Goal: Communication & Community: Participate in discussion

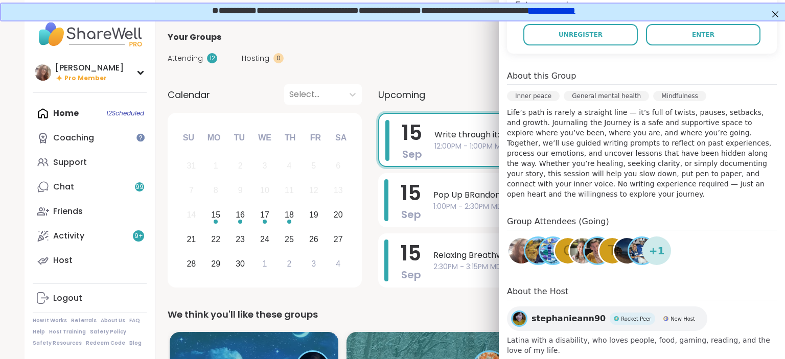
click at [532, 240] on img at bounding box center [538, 251] width 26 height 26
click at [543, 240] on img at bounding box center [553, 251] width 26 height 26
click at [559, 238] on div "C" at bounding box center [568, 251] width 26 height 26
click at [574, 238] on img at bounding box center [583, 251] width 26 height 26
click at [591, 238] on img at bounding box center [598, 251] width 26 height 26
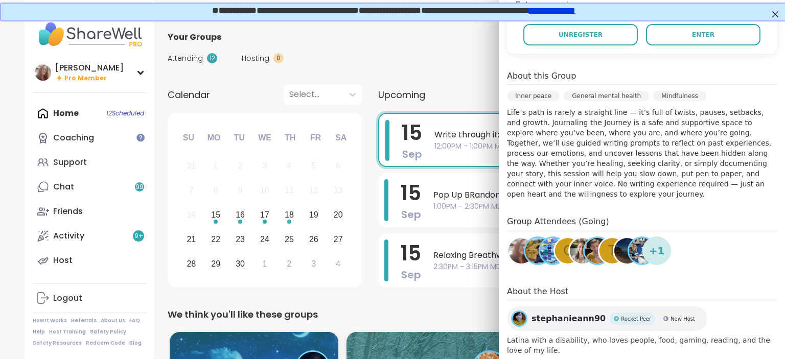
click at [605, 240] on div "t" at bounding box center [612, 251] width 26 height 26
click at [623, 241] on img at bounding box center [627, 251] width 26 height 26
click at [639, 238] on img at bounding box center [642, 251] width 26 height 26
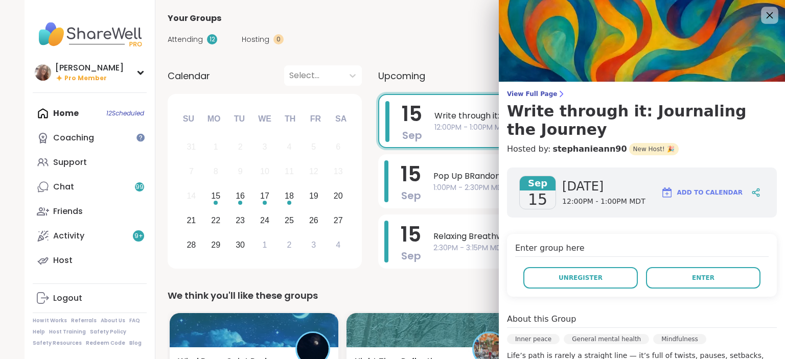
click at [770, 15] on icon at bounding box center [769, 15] width 7 height 7
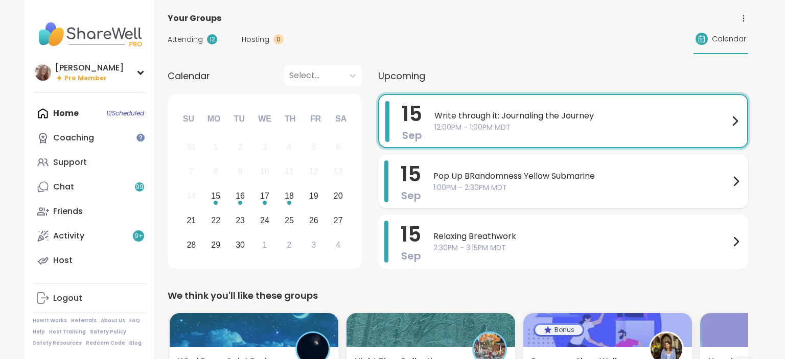
click at [477, 172] on span "Pop Up BRandomness Yellow Submarine" at bounding box center [581, 176] width 296 height 12
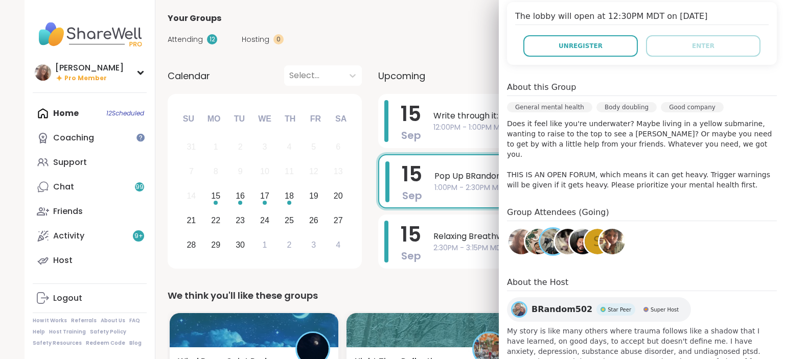
scroll to position [264, 0]
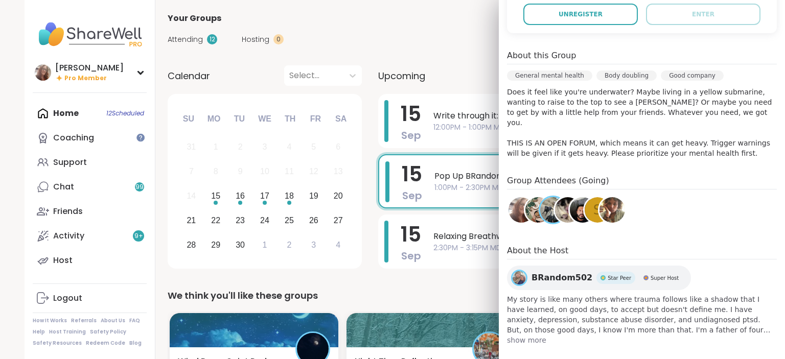
click at [535, 335] on span "show more" at bounding box center [642, 340] width 270 height 10
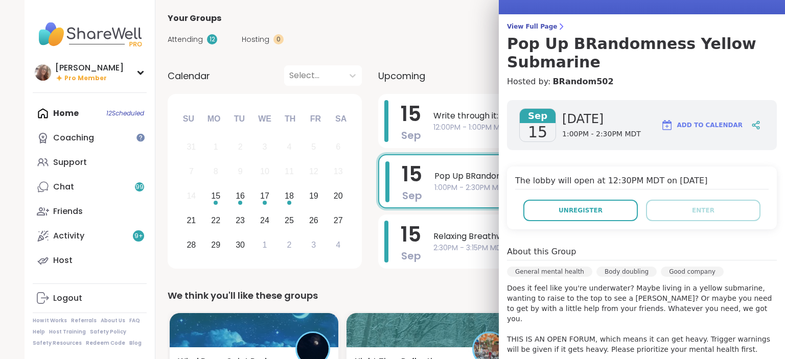
scroll to position [0, 0]
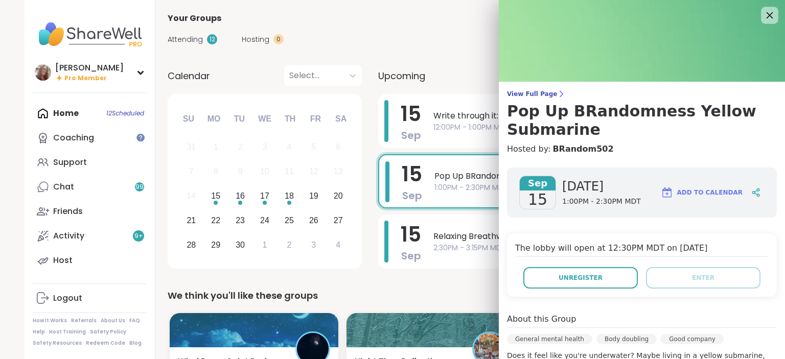
click at [769, 15] on icon at bounding box center [769, 15] width 13 height 13
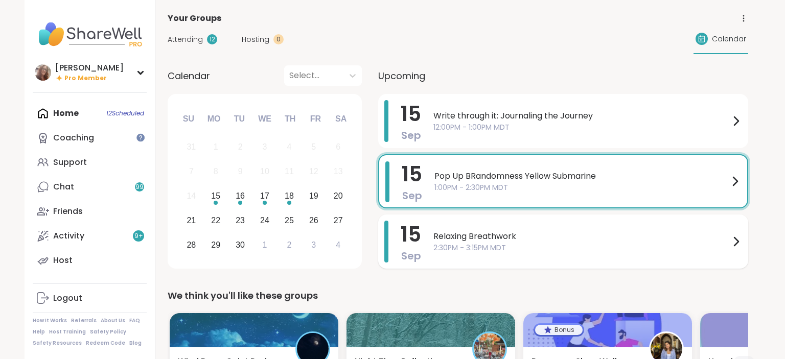
click at [608, 224] on div "Relaxing Breathwork 2:30PM - 3:15PM MDT" at bounding box center [587, 242] width 309 height 42
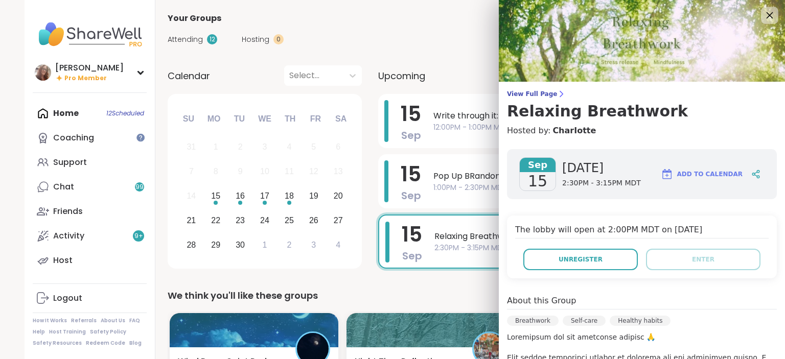
click at [767, 15] on icon at bounding box center [769, 15] width 13 height 13
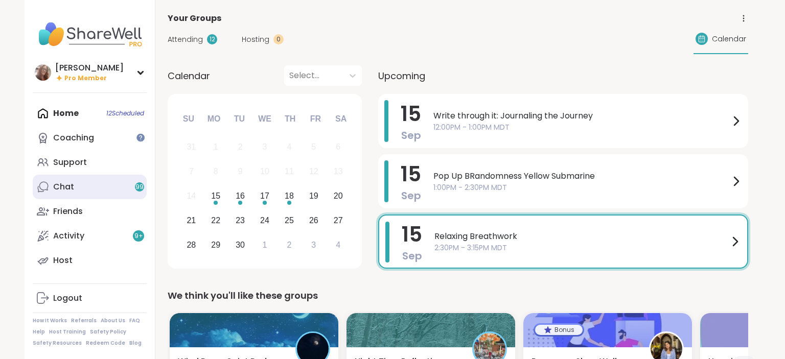
click at [94, 181] on link "Chat 99" at bounding box center [90, 187] width 114 height 25
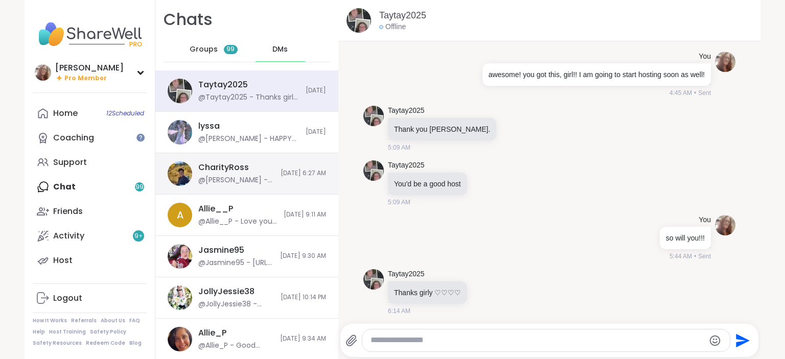
click at [234, 175] on div "CharityRoss @dodi - sorry that message was for lyssa...i was just wondering if …" at bounding box center [236, 174] width 76 height 24
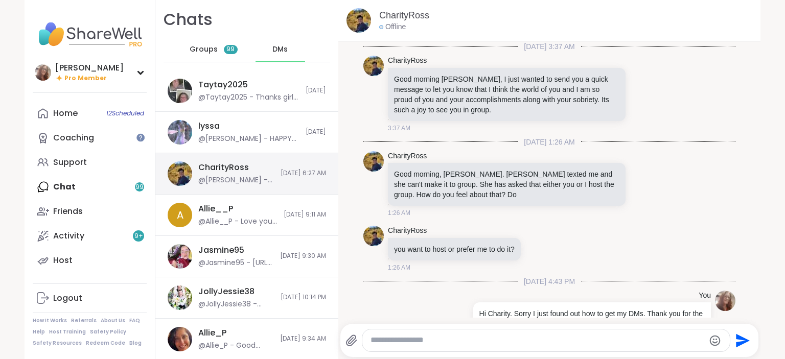
scroll to position [618, 0]
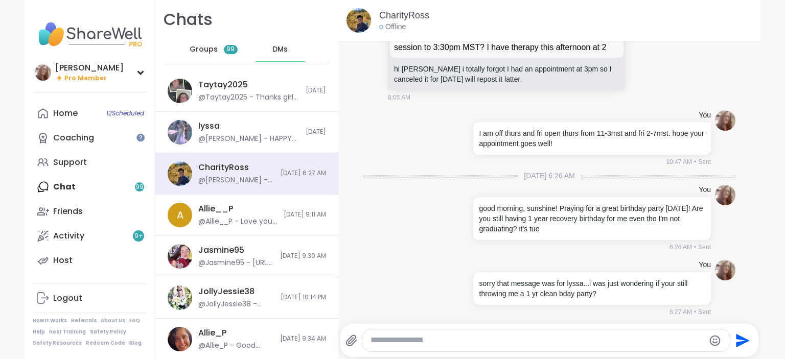
click at [386, 339] on textarea "Type your message" at bounding box center [537, 340] width 334 height 11
type textarea "**********"
click at [743, 338] on icon "Send" at bounding box center [744, 341] width 14 height 14
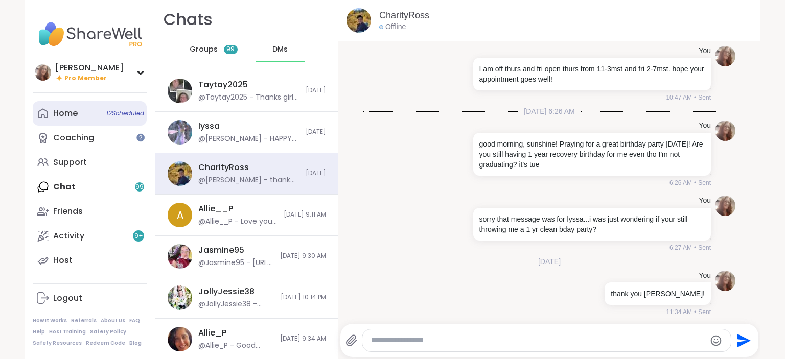
click at [91, 111] on link "Home 12 Scheduled" at bounding box center [90, 113] width 114 height 25
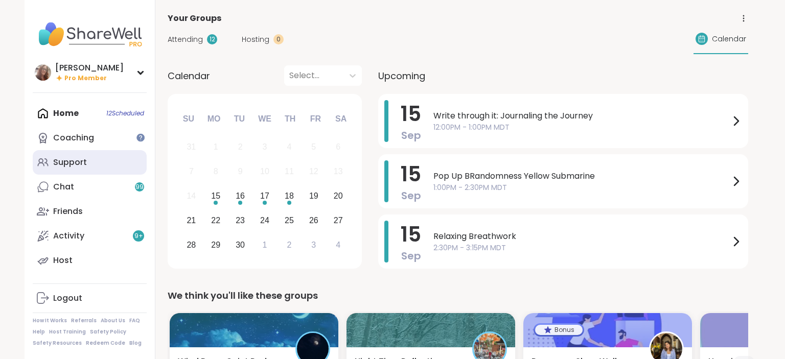
click at [76, 165] on div "Support" at bounding box center [70, 162] width 34 height 11
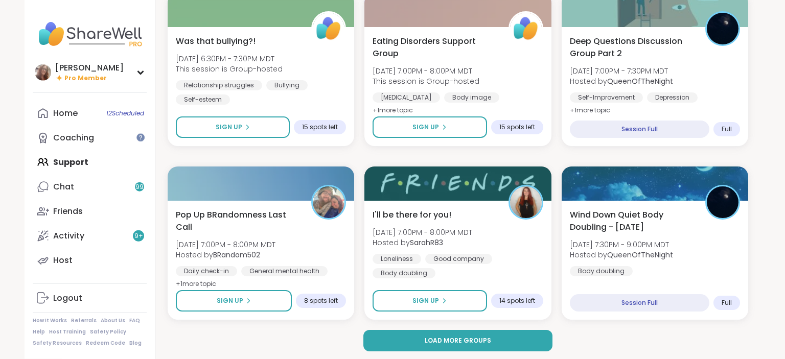
scroll to position [1891, 0]
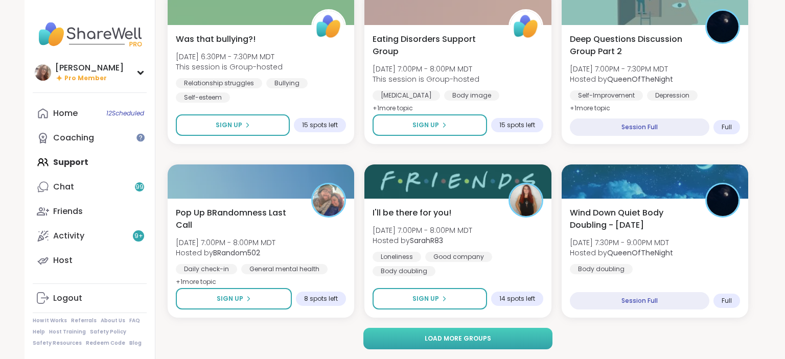
click at [486, 332] on button "Load more groups" at bounding box center [458, 338] width 190 height 21
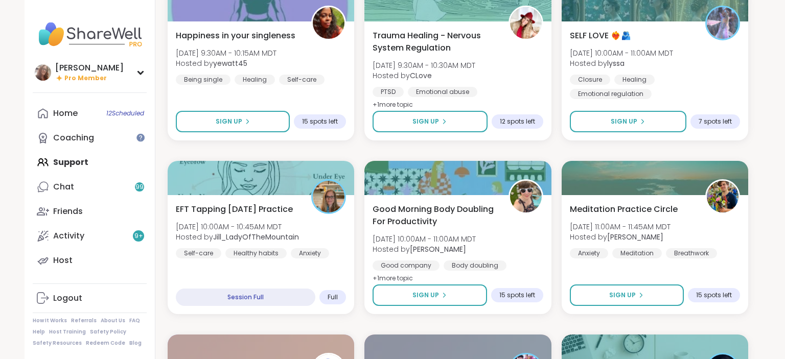
scroll to position [3456, 0]
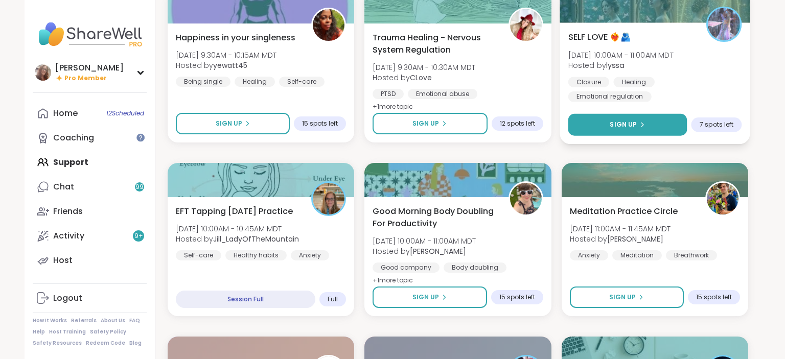
click at [635, 120] on button "Sign Up" at bounding box center [627, 125] width 119 height 22
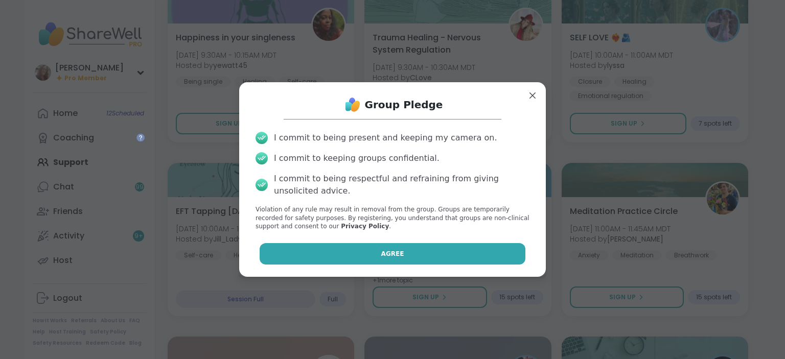
click at [454, 250] on button "Agree" at bounding box center [393, 253] width 266 height 21
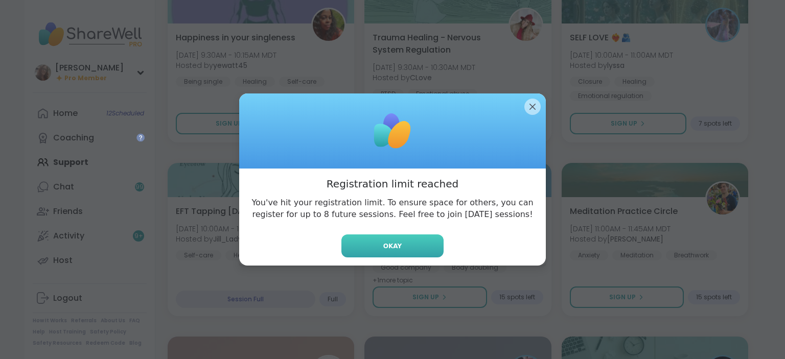
click at [421, 244] on button "Okay" at bounding box center [392, 246] width 102 height 23
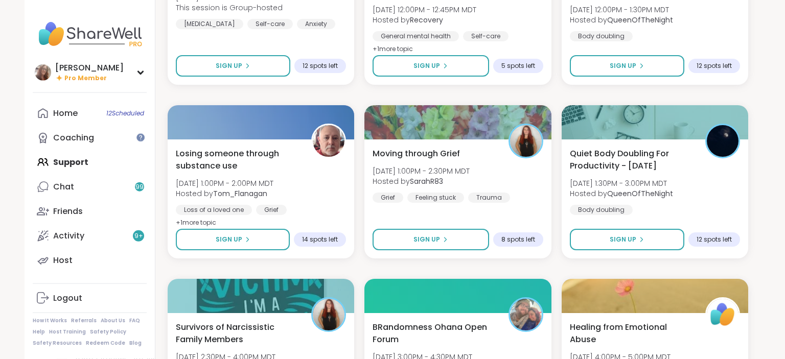
scroll to position [3976, 0]
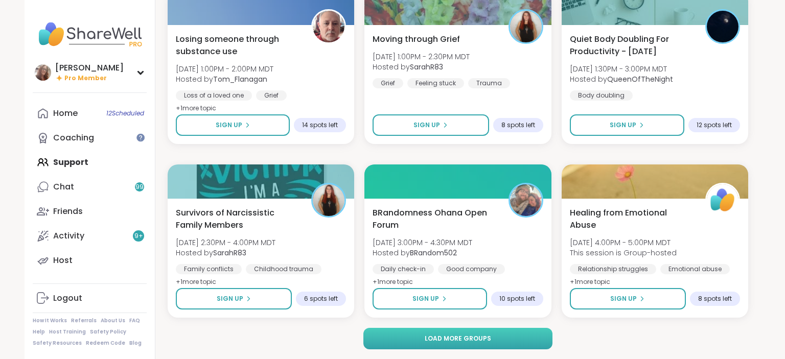
click at [474, 343] on button "Load more groups" at bounding box center [458, 338] width 190 height 21
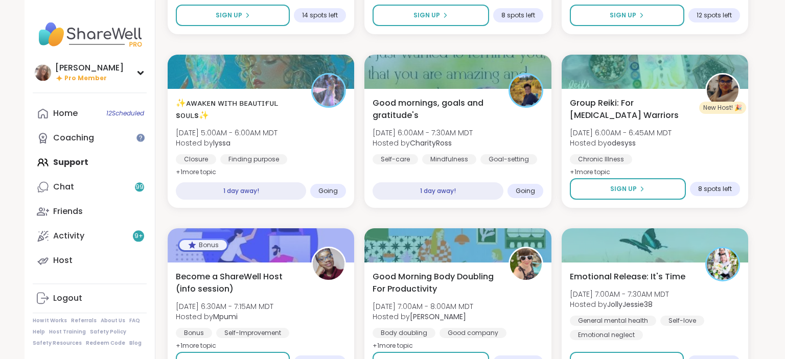
scroll to position [5433, 0]
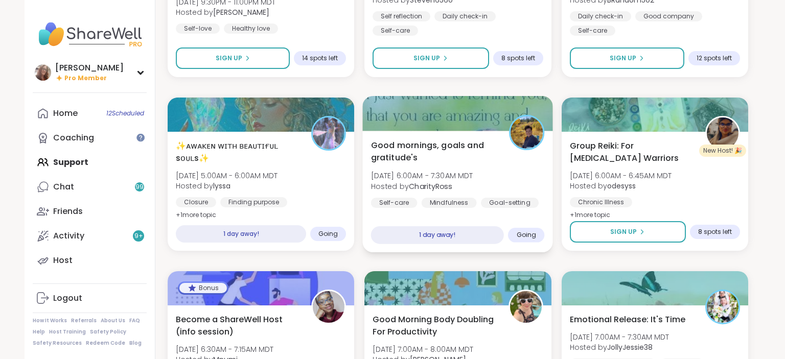
click at [502, 175] on div "Good mornings, goals and gratitude's Wed, Sep 17 | 6:00AM - 7:30AM MDT Hosted b…" at bounding box center [458, 173] width 174 height 69
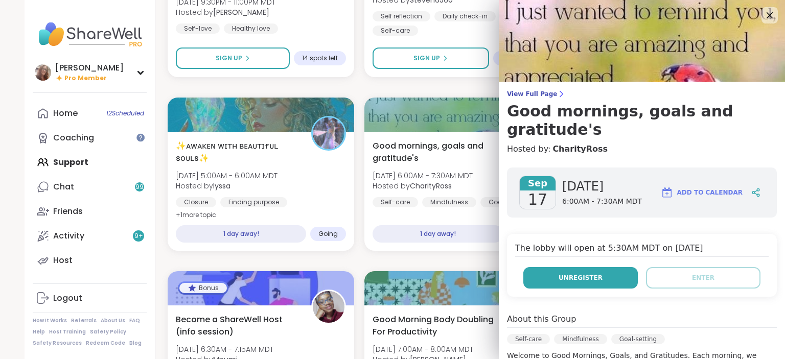
click at [588, 273] on span "Unregister" at bounding box center [580, 277] width 44 height 9
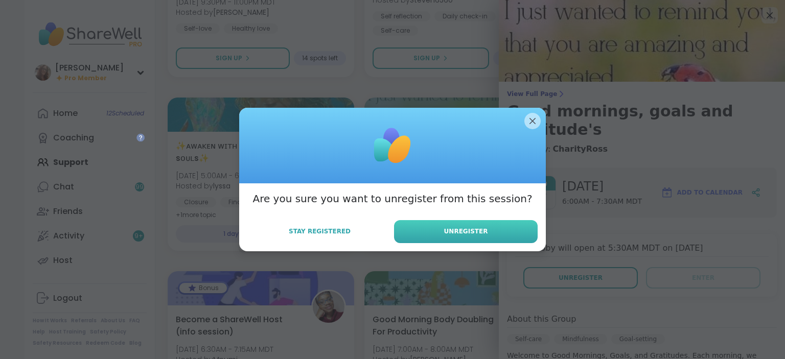
click at [509, 231] on button "Unregister" at bounding box center [466, 231] width 144 height 23
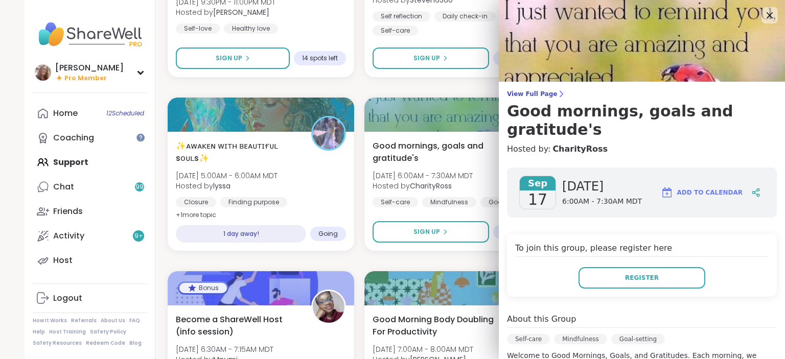
scroll to position [5325, 0]
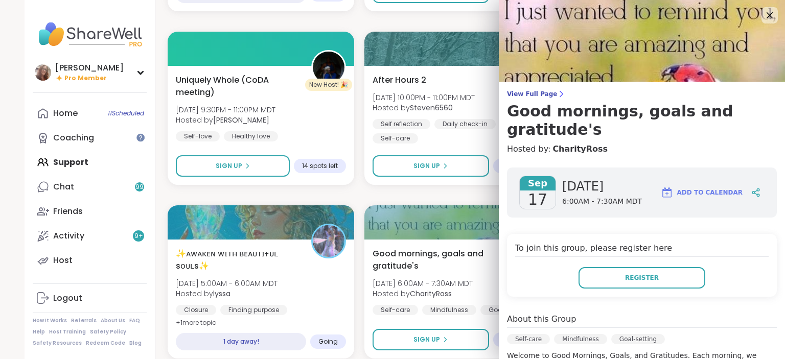
drag, startPoint x: 767, startPoint y: 13, endPoint x: 759, endPoint y: 23, distance: 13.1
click at [767, 13] on icon at bounding box center [769, 15] width 12 height 12
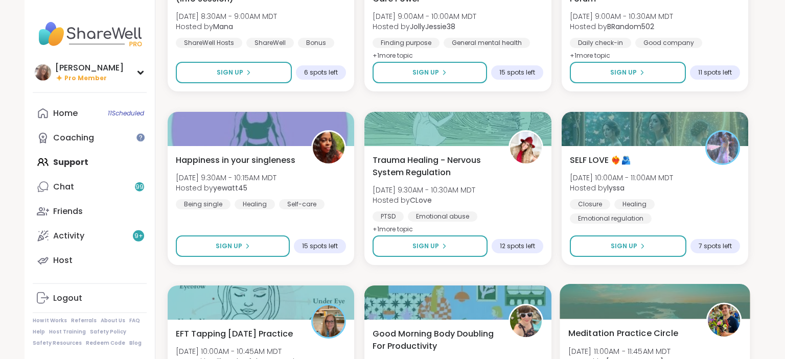
scroll to position [3383, 0]
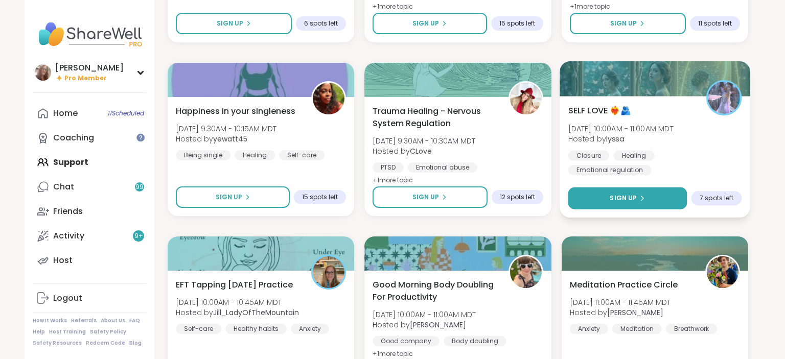
click at [634, 203] on span "Sign Up" at bounding box center [623, 198] width 27 height 9
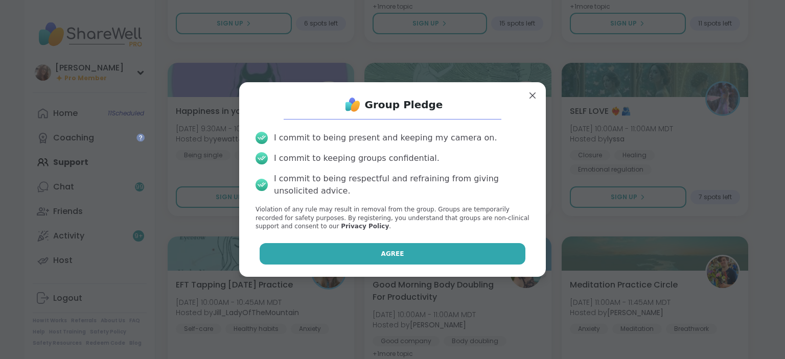
click at [463, 257] on button "Agree" at bounding box center [393, 253] width 266 height 21
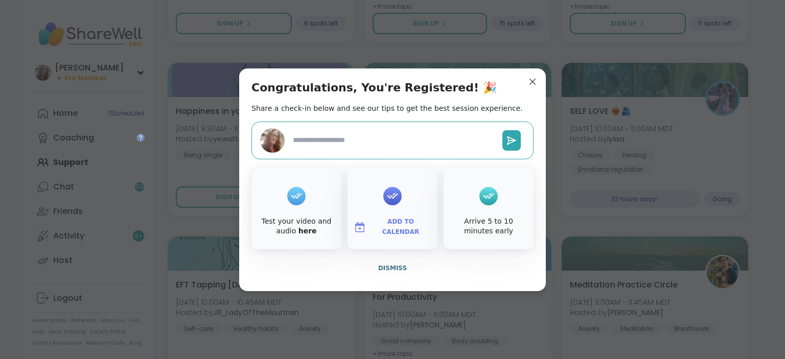
type textarea "*"
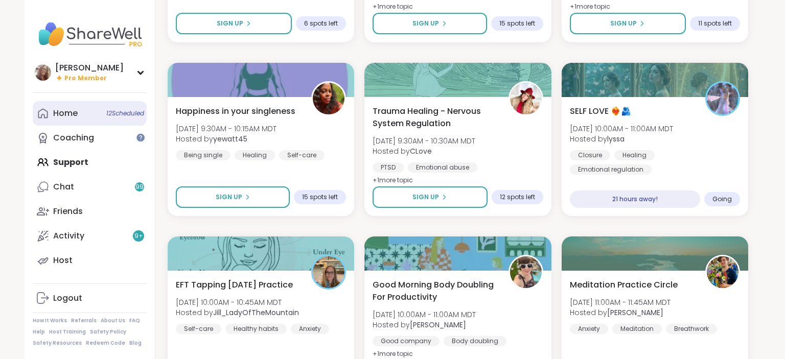
click at [110, 124] on link "Home 12 Scheduled" at bounding box center [90, 113] width 114 height 25
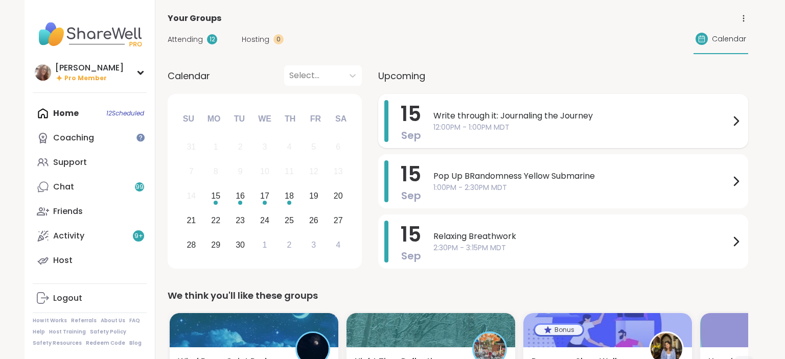
click at [502, 131] on span "12:00PM - 1:00PM MDT" at bounding box center [581, 127] width 296 height 11
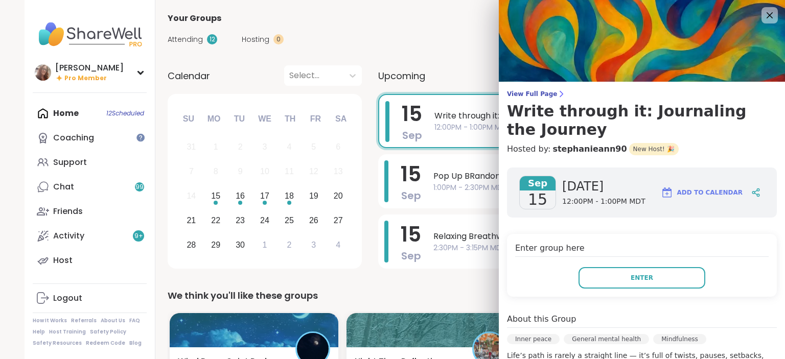
click at [637, 291] on div "Enter group here Enter" at bounding box center [642, 265] width 270 height 63
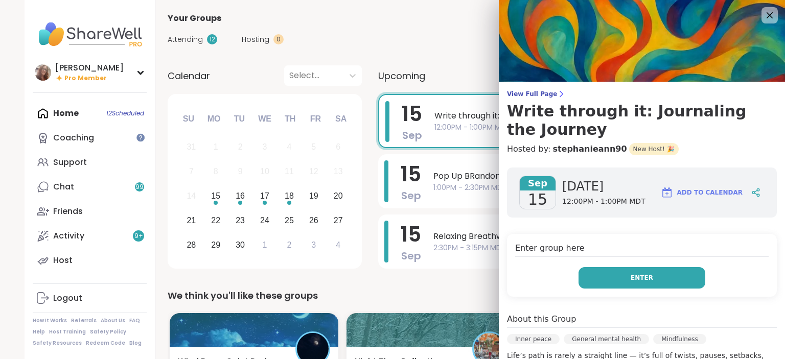
click at [644, 271] on button "Enter" at bounding box center [641, 277] width 127 height 21
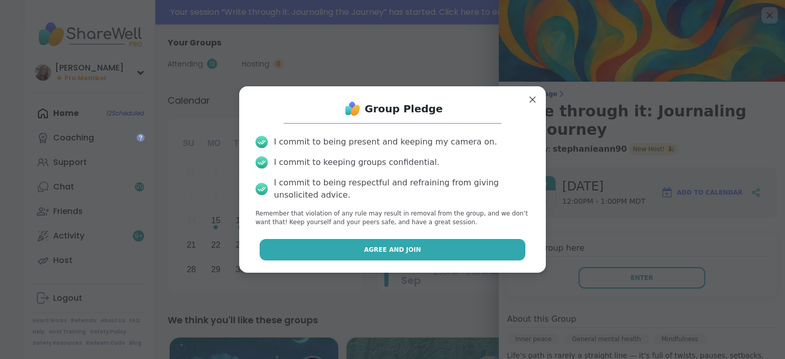
click at [495, 254] on button "Agree and Join" at bounding box center [393, 249] width 266 height 21
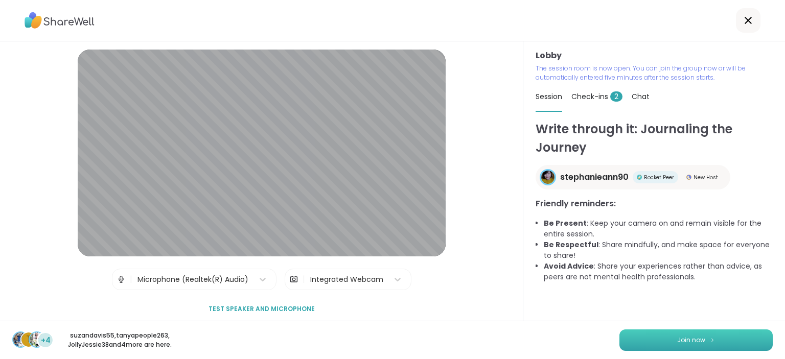
click at [725, 332] on button "Join now" at bounding box center [695, 340] width 153 height 21
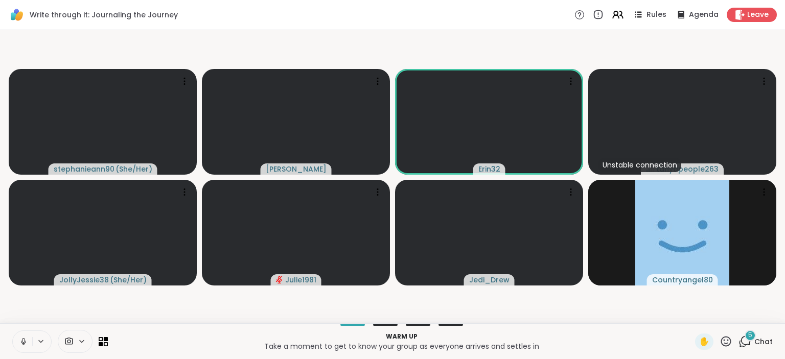
click at [22, 340] on icon at bounding box center [23, 340] width 3 height 5
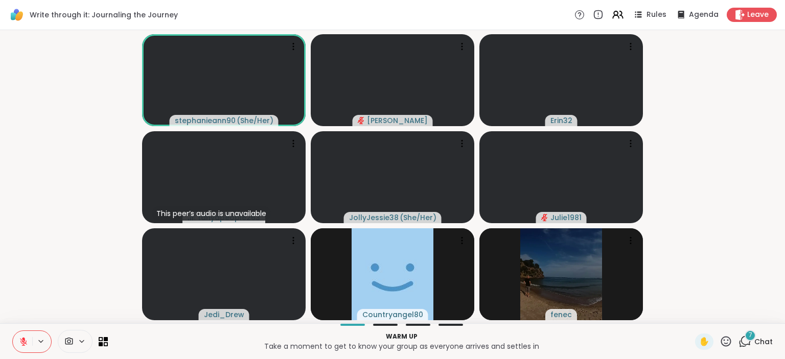
click at [761, 348] on div "7 Chat" at bounding box center [755, 342] width 34 height 16
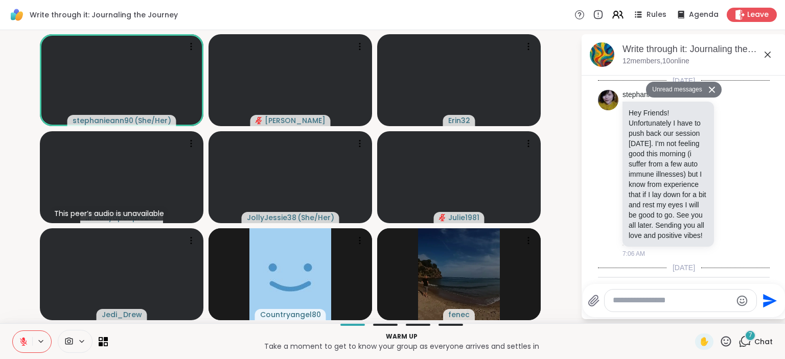
scroll to position [695, 0]
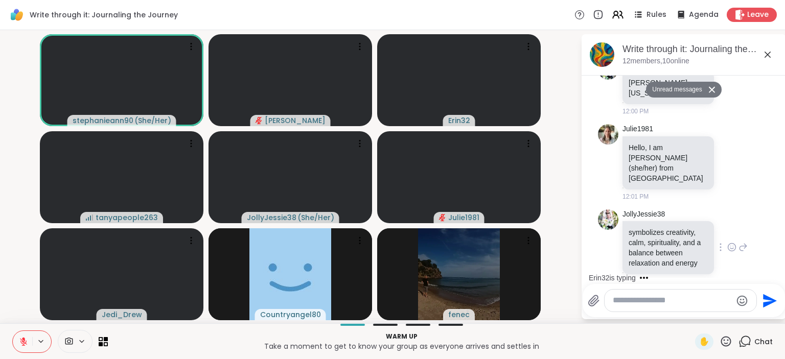
drag, startPoint x: 754, startPoint y: 242, endPoint x: 755, endPoint y: 261, distance: 18.9
click at [755, 261] on div "JollyJessie38 symbolizes creativity, calm, spirituality, and a balance between …" at bounding box center [684, 247] width 172 height 85
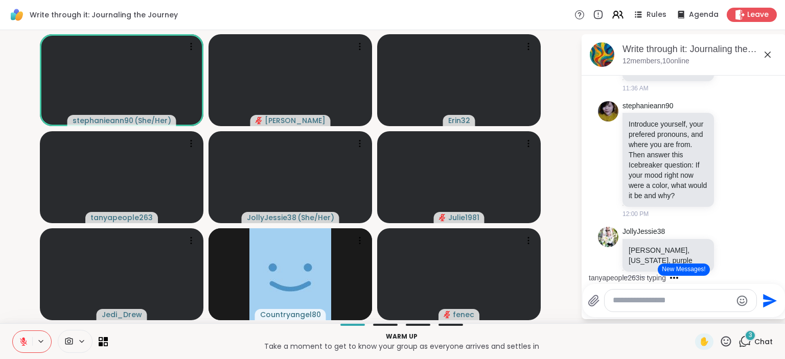
scroll to position [529, 0]
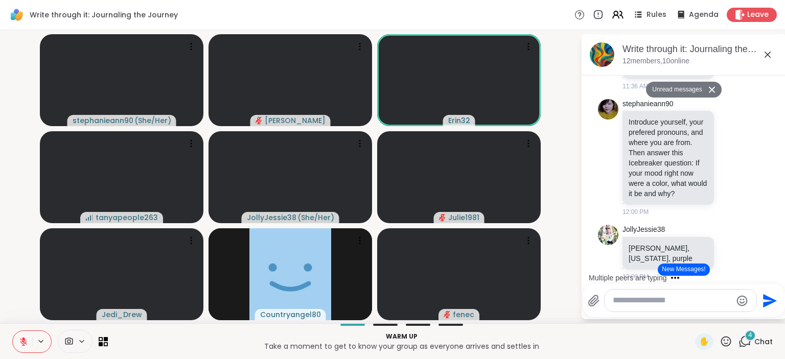
click at [25, 344] on icon at bounding box center [23, 341] width 9 height 9
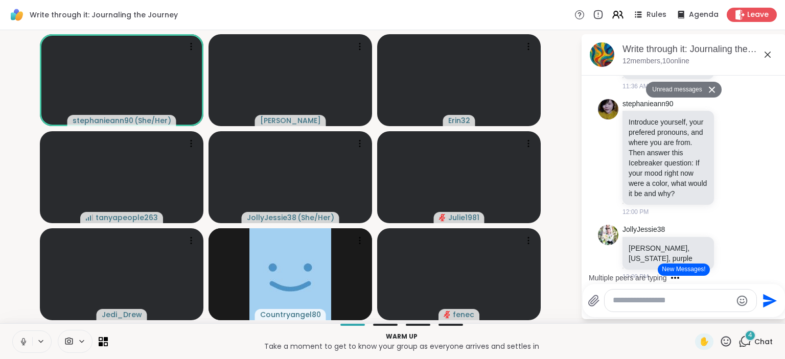
click at [26, 347] on button at bounding box center [22, 341] width 19 height 21
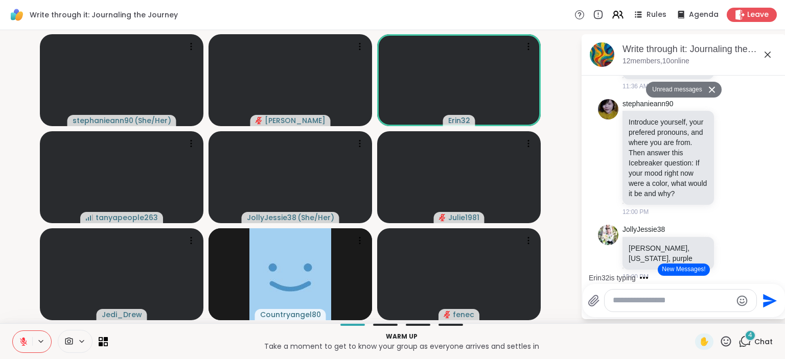
click at [26, 348] on button at bounding box center [22, 341] width 19 height 21
click at [26, 348] on button at bounding box center [21, 341] width 21 height 21
drag, startPoint x: 26, startPoint y: 348, endPoint x: 1, endPoint y: 327, distance: 32.9
click at [1, 327] on div "Warm up Take a moment to get to know your group as everyone arrives and settles…" at bounding box center [392, 341] width 785 height 36
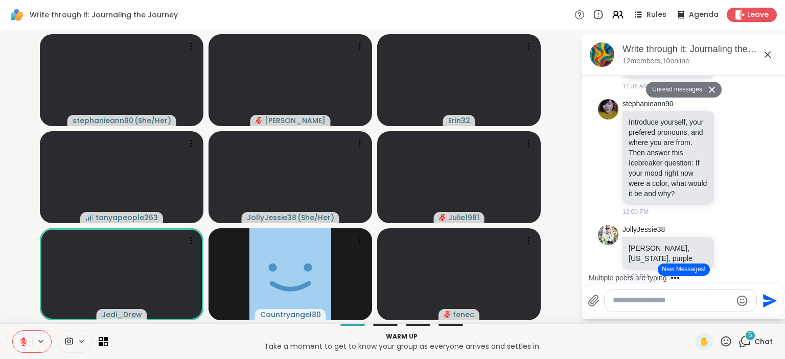
click at [24, 339] on icon at bounding box center [23, 339] width 3 height 4
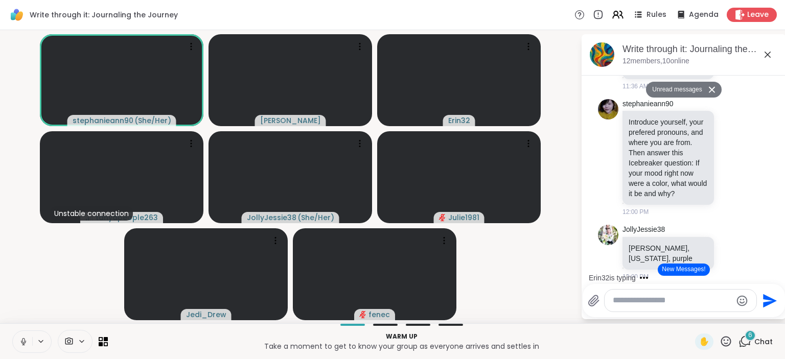
drag, startPoint x: 34, startPoint y: 342, endPoint x: 117, endPoint y: 267, distance: 111.1
click at [117, 267] on div "Write through it: Journaling the Journey Rules Agenda Leave stephanieann90 ( Sh…" at bounding box center [392, 179] width 785 height 359
click at [24, 340] on icon at bounding box center [23, 341] width 9 height 9
click at [21, 342] on icon at bounding box center [23, 341] width 9 height 9
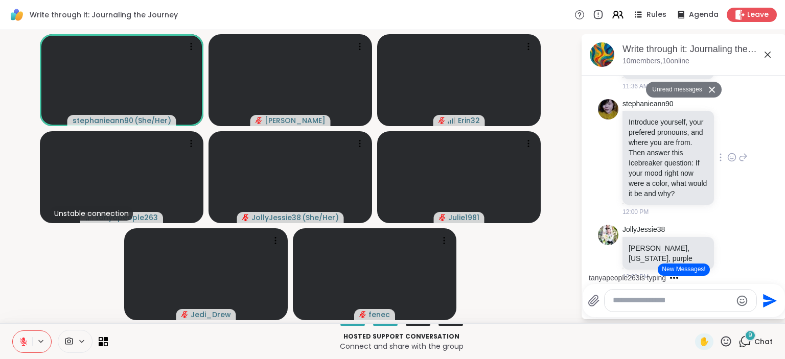
click at [741, 191] on div "stephanieann90 Introduce yourself, your prefered pronouns, and where you are fr…" at bounding box center [684, 158] width 125 height 118
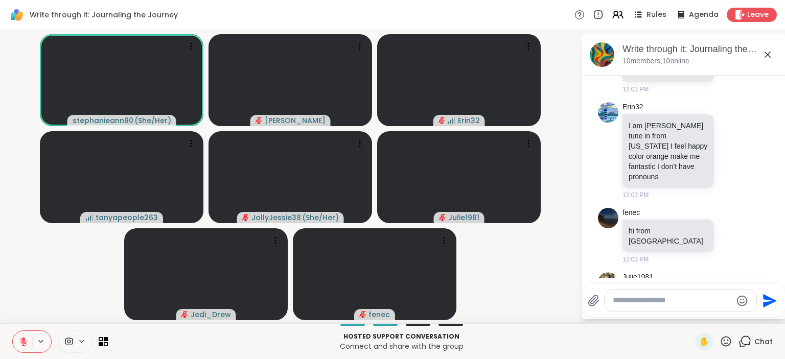
scroll to position [1417, 0]
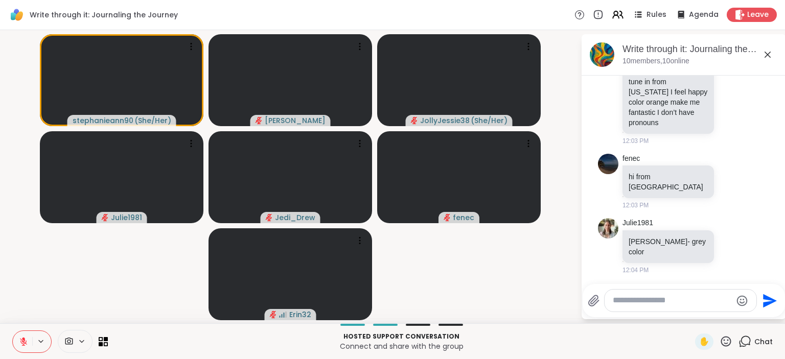
click at [628, 301] on textarea "Type your message" at bounding box center [672, 300] width 119 height 11
type textarea "**********"
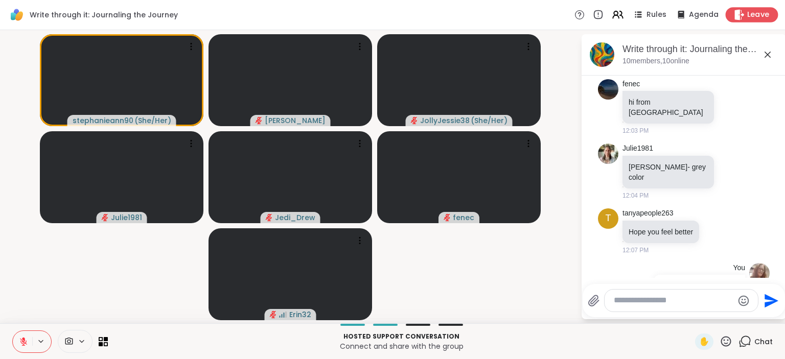
click at [750, 18] on span "Leave" at bounding box center [758, 15] width 22 height 11
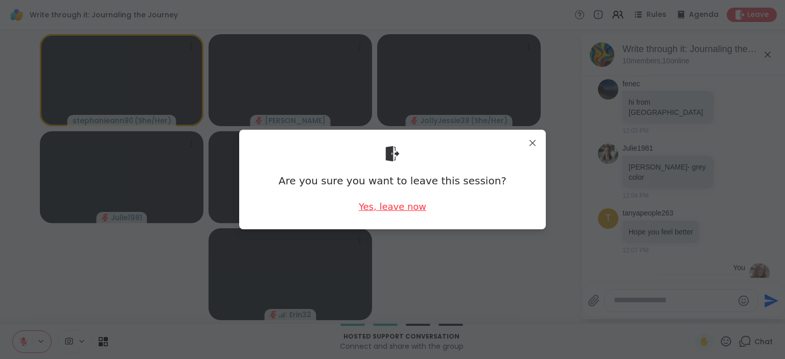
click at [407, 206] on div "Yes, leave now" at bounding box center [392, 206] width 67 height 13
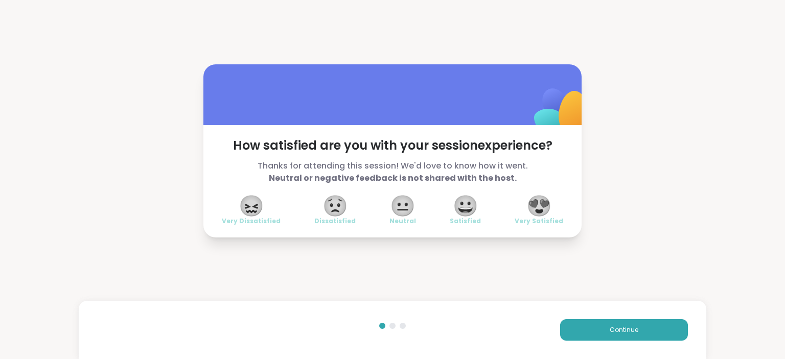
click at [543, 205] on span "😍" at bounding box center [539, 206] width 26 height 18
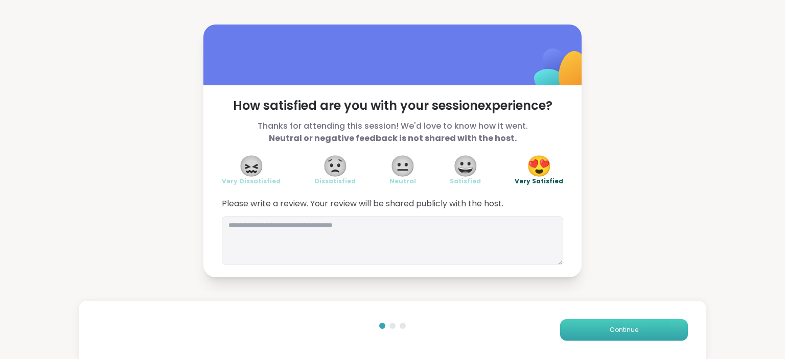
click at [600, 328] on button "Continue" at bounding box center [624, 329] width 128 height 21
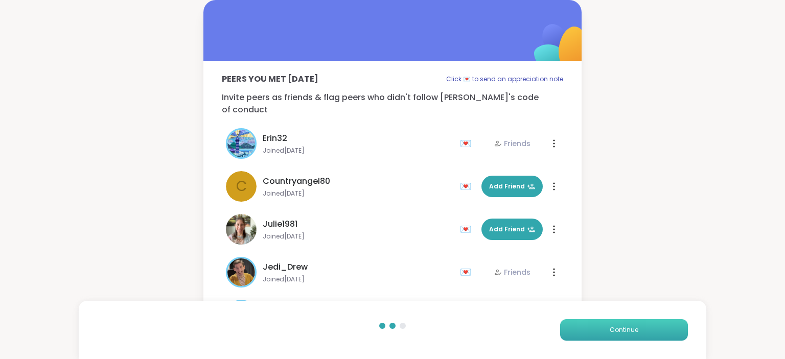
click at [600, 328] on button "Continue" at bounding box center [624, 329] width 128 height 21
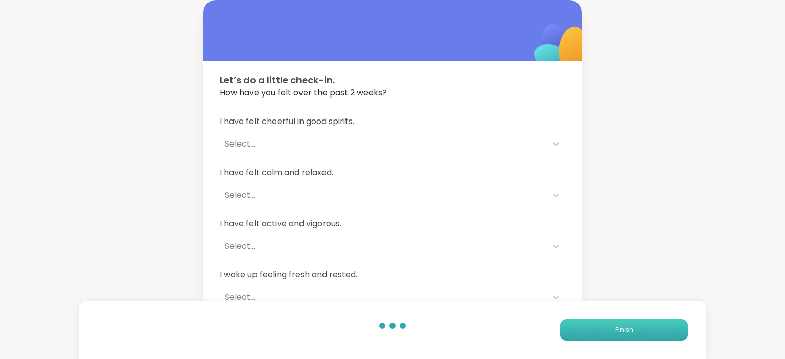
click at [600, 328] on button "Finish" at bounding box center [624, 329] width 128 height 21
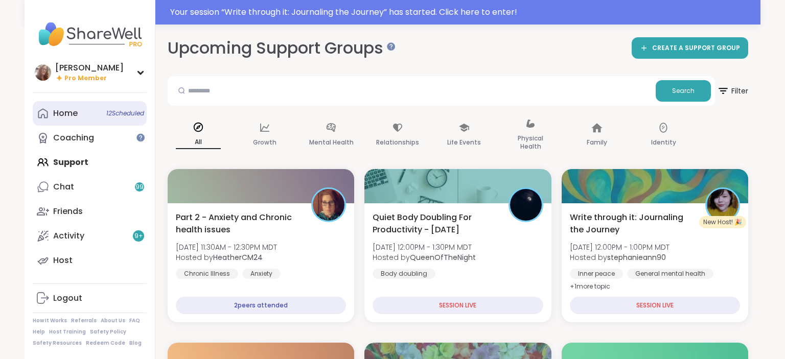
click at [89, 111] on link "Home 12 Scheduled" at bounding box center [90, 113] width 114 height 25
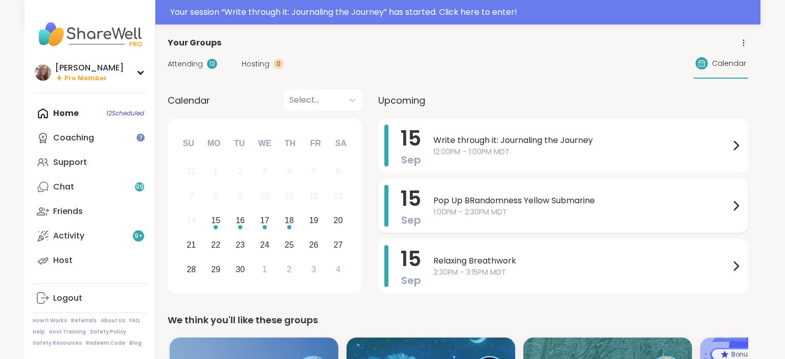
click at [463, 199] on span "Pop Up BRandomness Yellow Submarine" at bounding box center [581, 201] width 296 height 12
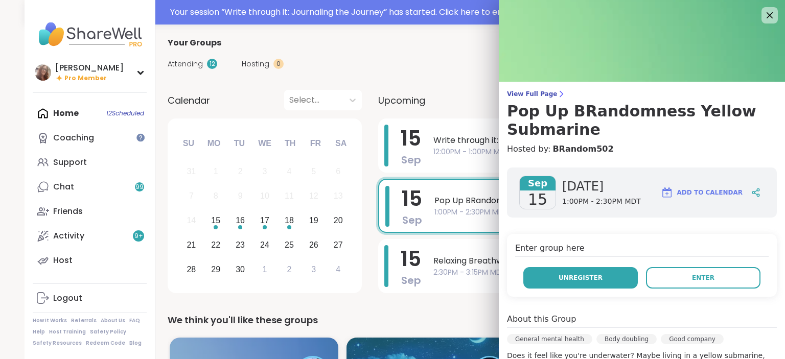
click at [596, 274] on span "Unregister" at bounding box center [580, 277] width 44 height 9
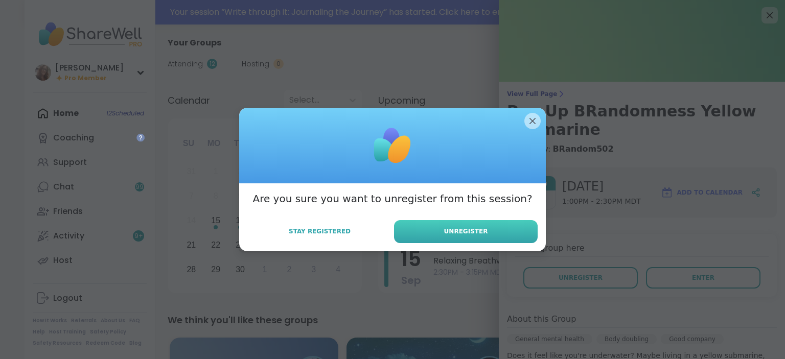
click at [529, 224] on button "Unregister" at bounding box center [466, 231] width 144 height 23
